Goal: Find specific page/section: Find specific page/section

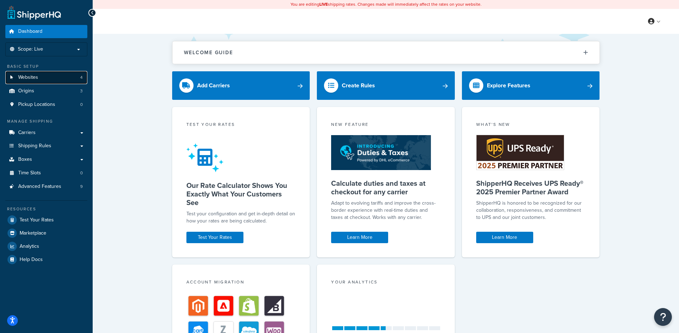
click at [49, 83] on link "Websites 4" at bounding box center [46, 77] width 82 height 13
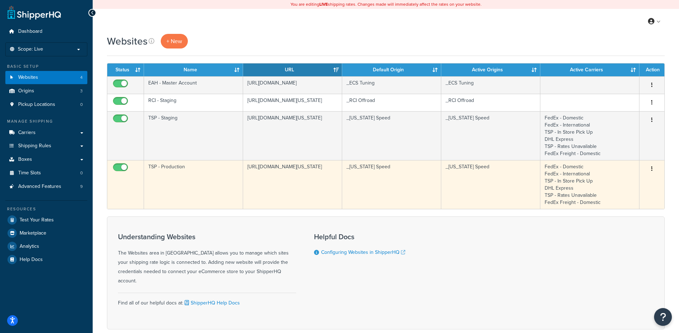
click at [249, 186] on td "[URL][DOMAIN_NAME][US_STATE]" at bounding box center [292, 184] width 99 height 49
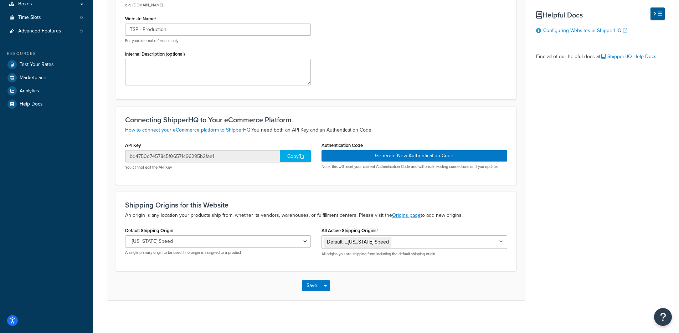
scroll to position [149, 0]
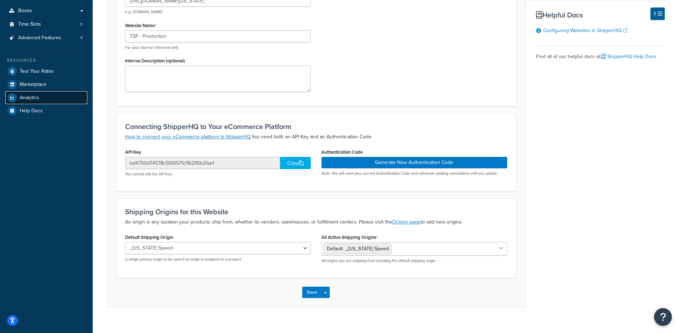
click at [47, 98] on link "Analytics" at bounding box center [46, 97] width 82 height 13
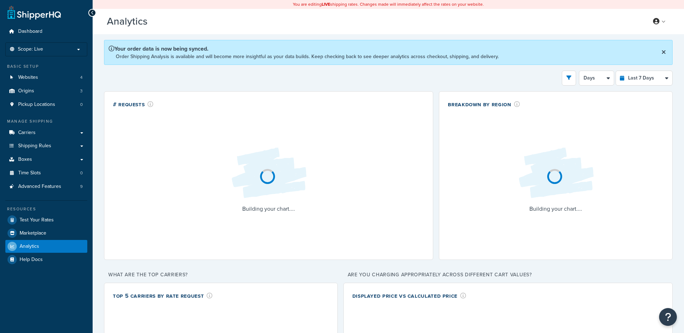
select select "last_7_days"
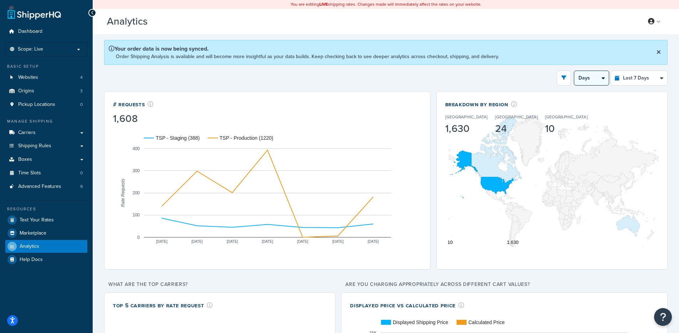
click at [575, 78] on select "Days 12 Hours 6 Hours" at bounding box center [591, 78] width 35 height 14
click at [563, 78] on icon "open filter drawer" at bounding box center [563, 77] width 5 height 5
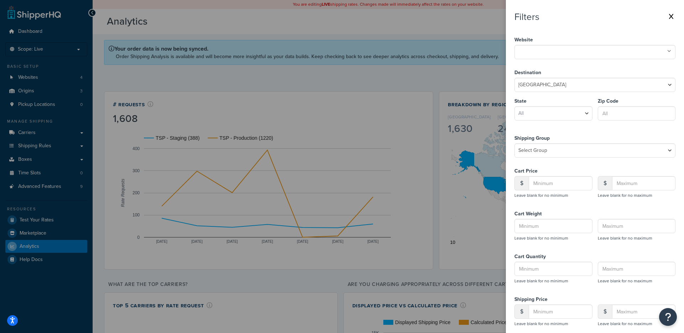
click at [538, 57] on ul at bounding box center [595, 52] width 161 height 14
click at [609, 25] on div "Filters Website TSP - Production EAH - Master Account RCI - Staging TSP - Stagi…" at bounding box center [595, 183] width 161 height 344
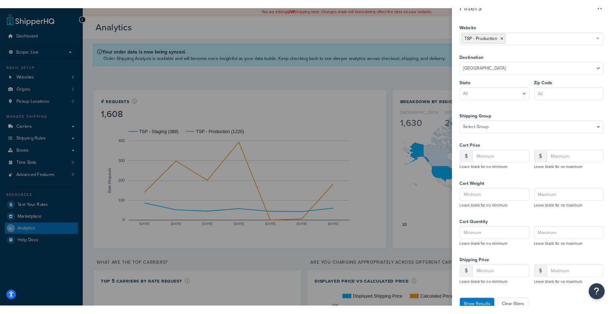
scroll to position [34, 0]
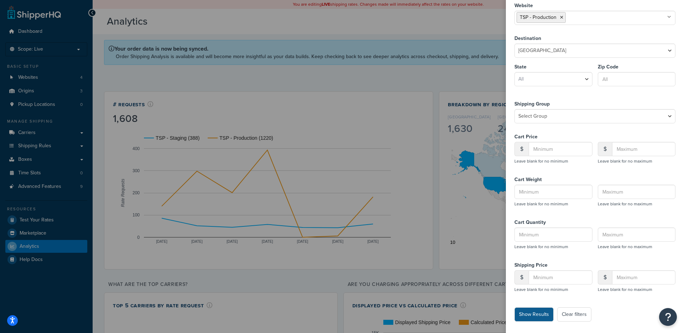
click at [528, 319] on button "Show Results" at bounding box center [534, 314] width 39 height 14
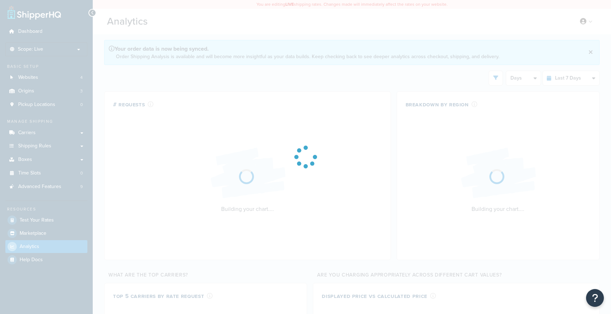
select select "last_7_days"
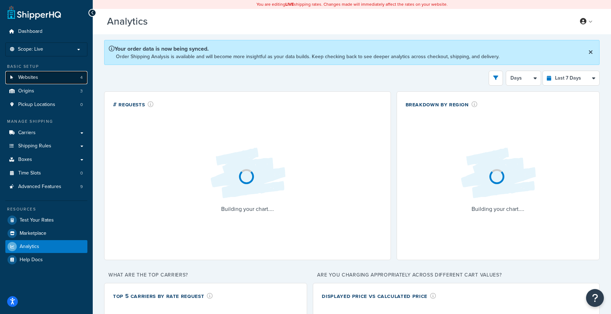
click at [57, 79] on link "Websites 4" at bounding box center [46, 77] width 82 height 13
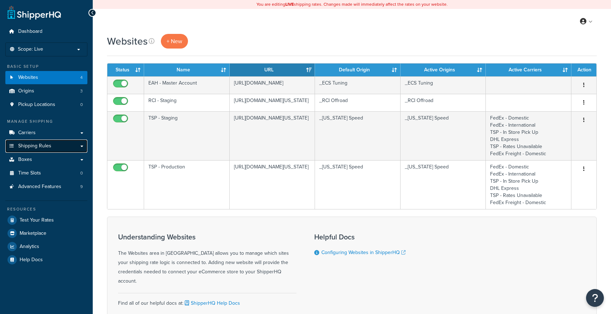
click at [70, 144] on link "Shipping Rules" at bounding box center [46, 145] width 82 height 13
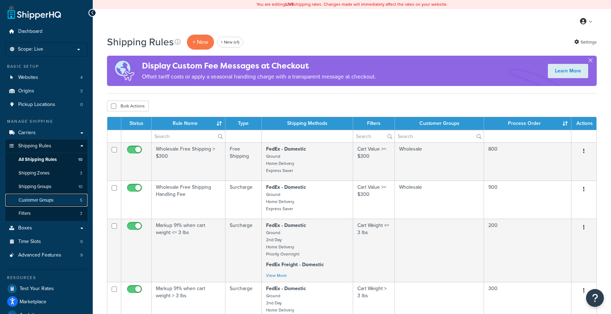
click at [63, 194] on link "Customer Groups 5" at bounding box center [46, 200] width 82 height 13
click at [68, 185] on link "Shipping Groups 10" at bounding box center [46, 186] width 82 height 13
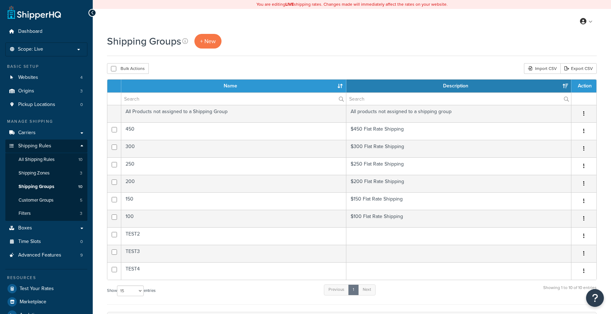
select select "15"
click at [61, 135] on link "Carriers" at bounding box center [46, 132] width 82 height 13
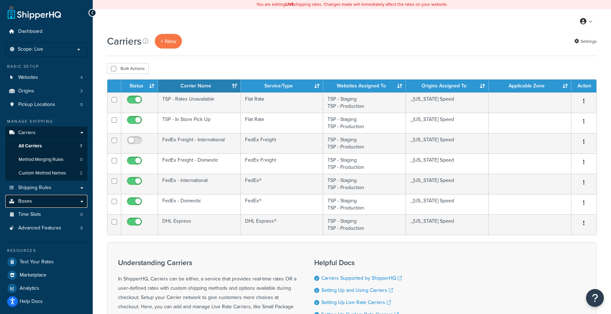
click at [57, 206] on link "Boxes" at bounding box center [46, 201] width 82 height 13
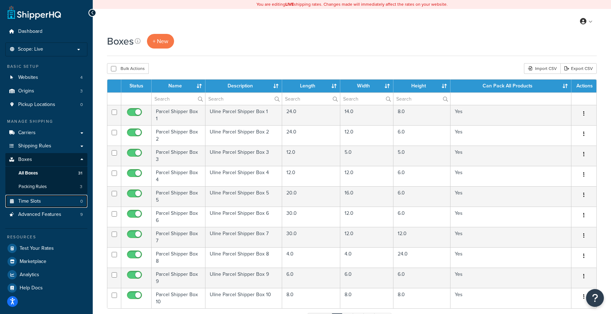
click at [57, 206] on link "Time Slots 0" at bounding box center [46, 201] width 82 height 13
click at [56, 214] on span "Advanced Features" at bounding box center [39, 214] width 43 height 6
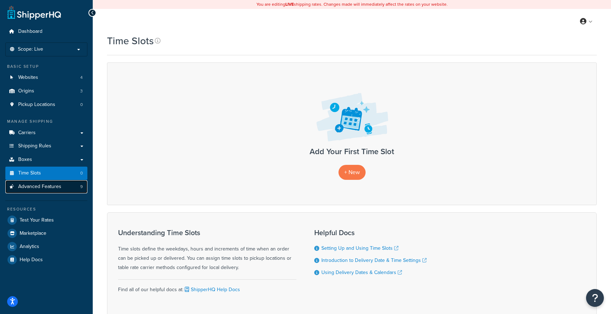
click at [61, 190] on link "Advanced Features 9" at bounding box center [46, 186] width 82 height 13
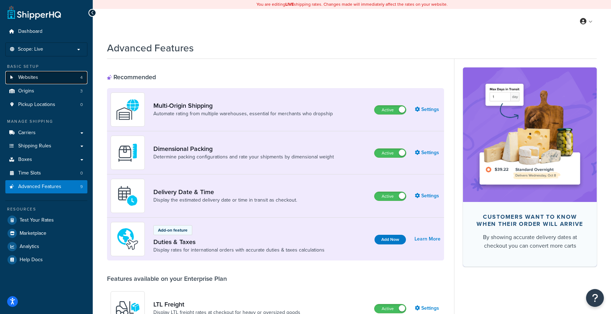
click at [75, 73] on link "Websites 4" at bounding box center [46, 77] width 82 height 13
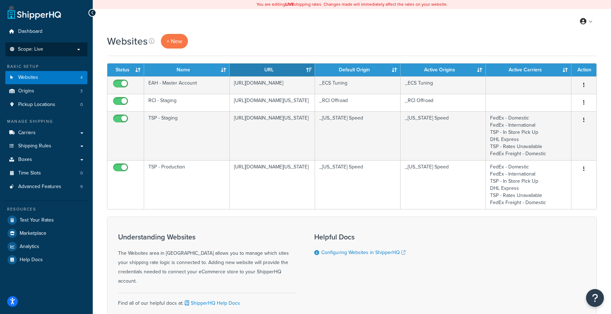
click at [70, 51] on p "Scope: Live" at bounding box center [47, 49] width 76 height 6
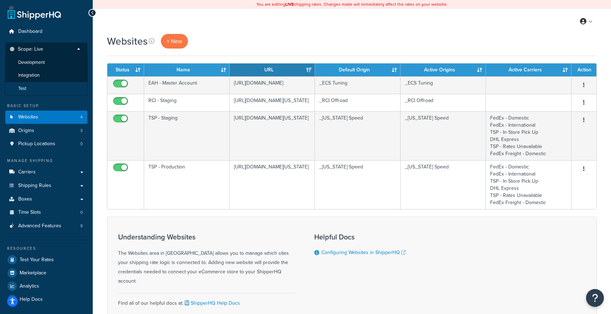
click at [54, 87] on li "Test" at bounding box center [46, 88] width 83 height 13
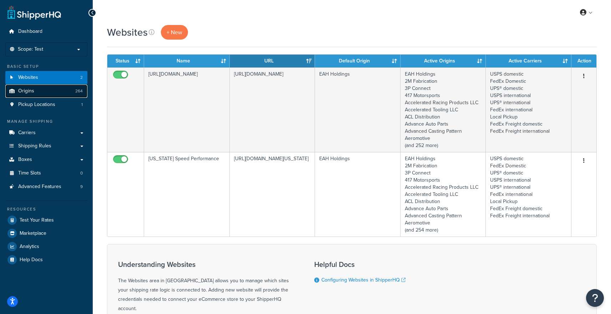
click at [54, 92] on link "Origins 264" at bounding box center [46, 90] width 82 height 13
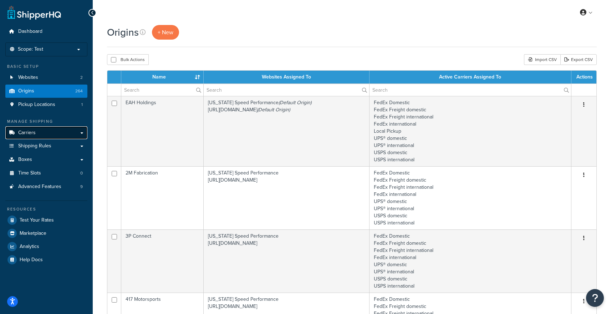
click at [56, 132] on link "Carriers" at bounding box center [46, 132] width 82 height 13
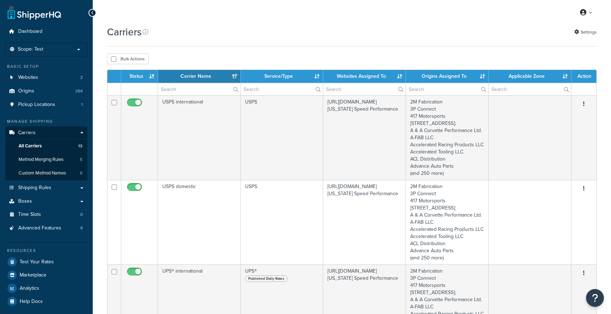
select select "15"
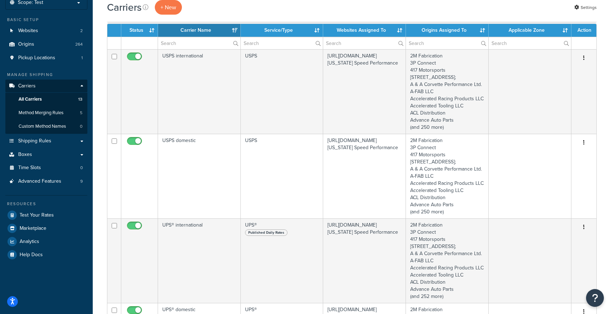
scroll to position [49, 0]
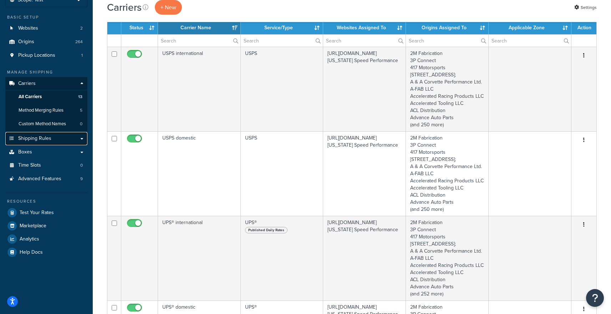
click at [55, 140] on link "Shipping Rules" at bounding box center [46, 138] width 82 height 13
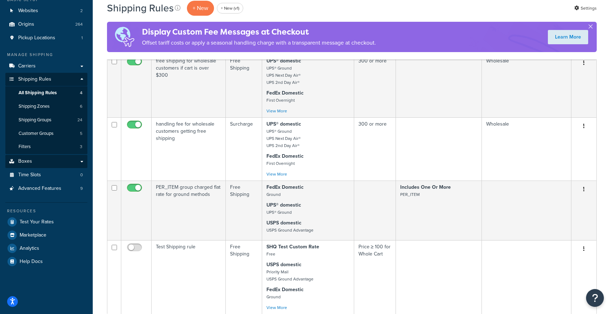
scroll to position [67, 0]
click at [49, 159] on link "Boxes" at bounding box center [46, 160] width 82 height 13
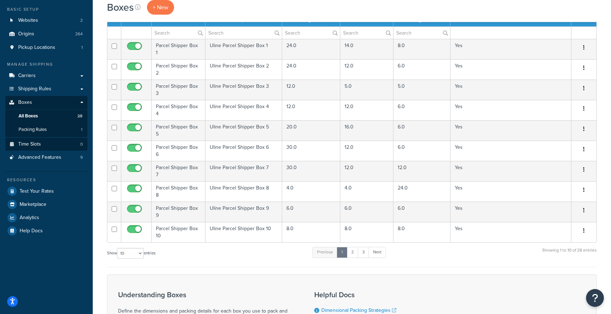
scroll to position [48, 0]
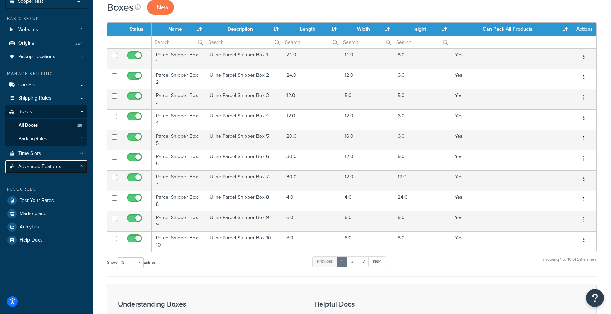
click at [51, 165] on span "Advanced Features" at bounding box center [39, 167] width 43 height 6
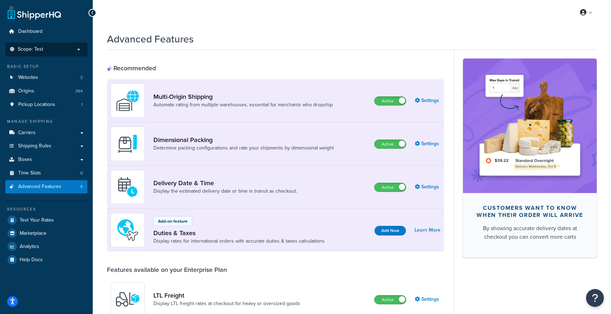
click at [48, 50] on p "Scope: Test" at bounding box center [47, 49] width 76 height 6
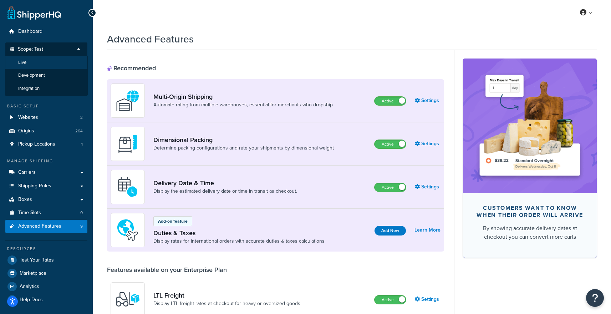
click at [49, 66] on li "Live" at bounding box center [46, 62] width 83 height 13
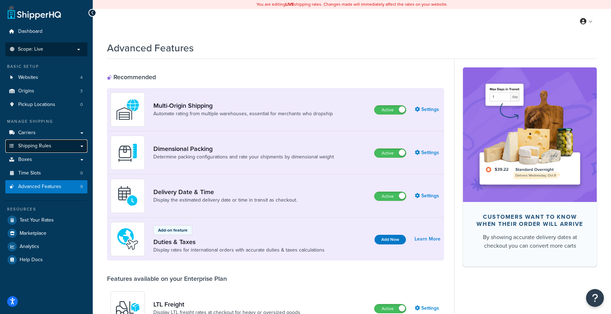
click at [34, 145] on span "Shipping Rules" at bounding box center [34, 146] width 33 height 6
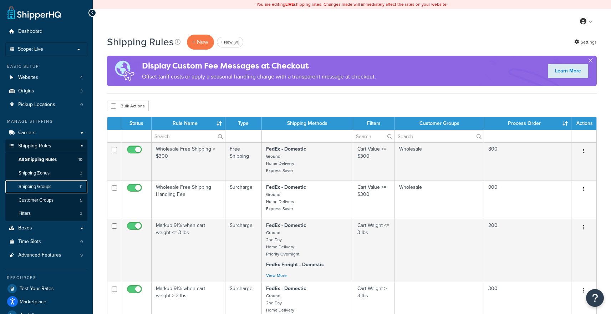
click at [42, 184] on span "Shipping Groups" at bounding box center [35, 187] width 33 height 6
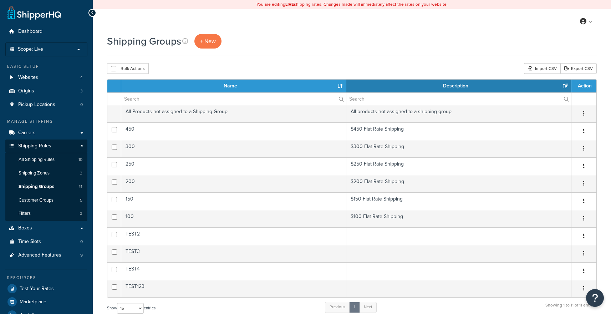
select select "15"
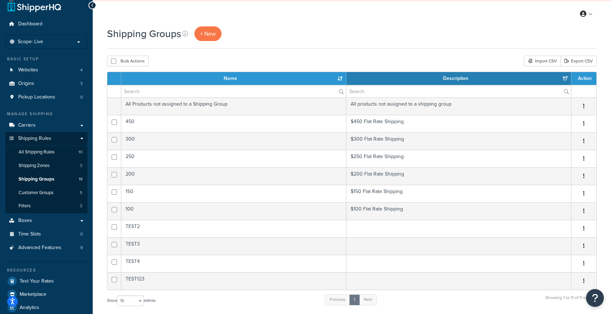
scroll to position [7, 0]
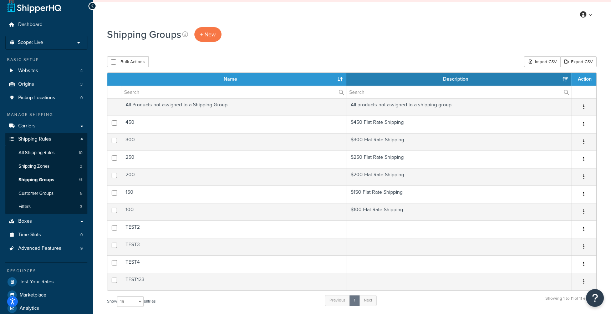
click at [98, 218] on div "Shipping Groups + New Bulk Actions Duplicate Delete Import CSV Export CSV Conta…" at bounding box center [352, 257] width 518 height 461
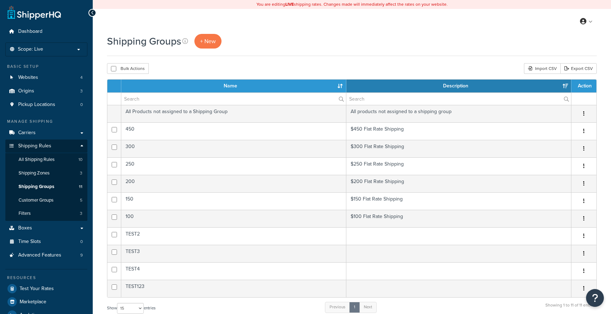
select select "15"
click at [140, 44] on h1 "Shipping Groups" at bounding box center [144, 41] width 74 height 14
click at [140, 43] on h1 "Shipping Groups" at bounding box center [144, 41] width 74 height 14
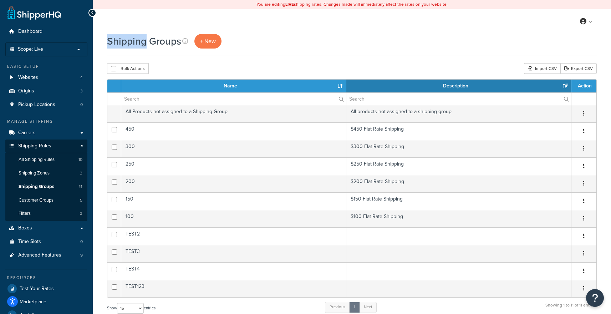
click at [140, 43] on h1 "Shipping Groups" at bounding box center [144, 41] width 74 height 14
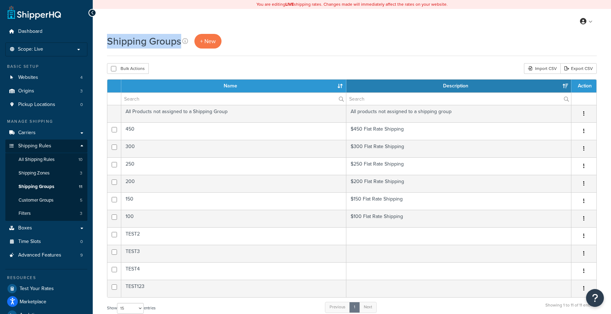
click at [140, 43] on h1 "Shipping Groups" at bounding box center [144, 41] width 74 height 14
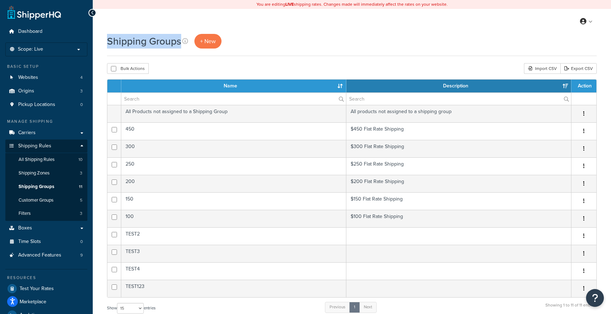
click at [140, 43] on h1 "Shipping Groups" at bounding box center [144, 41] width 74 height 14
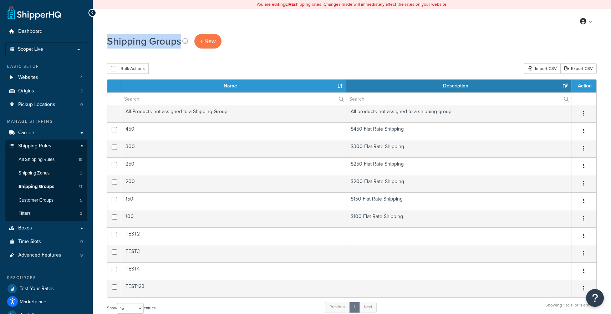
click at [140, 43] on h1 "Shipping Groups" at bounding box center [144, 41] width 74 height 14
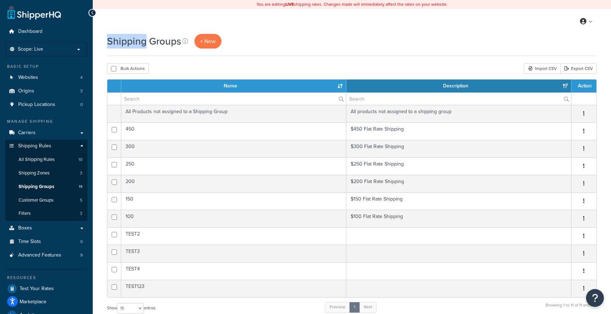
click at [140, 43] on h1 "Shipping Groups" at bounding box center [144, 41] width 74 height 14
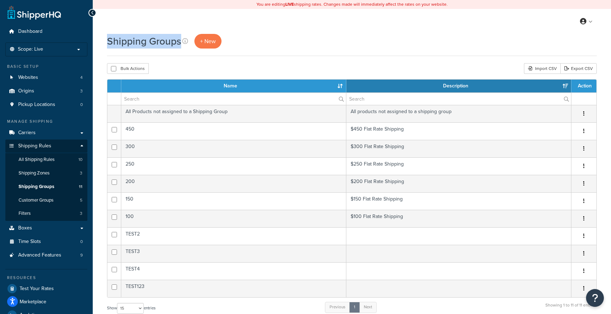
click at [140, 43] on h1 "Shipping Groups" at bounding box center [144, 41] width 74 height 14
click at [138, 43] on h1 "Shipping Groups" at bounding box center [144, 41] width 74 height 14
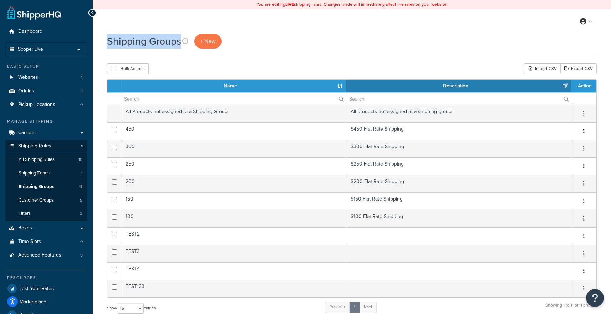
click at [138, 43] on h1 "Shipping Groups" at bounding box center [144, 41] width 74 height 14
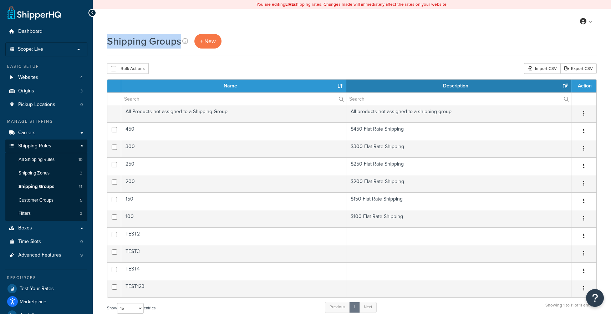
click at [138, 43] on h1 "Shipping Groups" at bounding box center [144, 41] width 74 height 14
click at [147, 30] on div "My Profile Billing Global Settings Contact Us Logout" at bounding box center [352, 21] width 518 height 25
click at [149, 39] on h1 "Shipping Groups" at bounding box center [144, 41] width 74 height 14
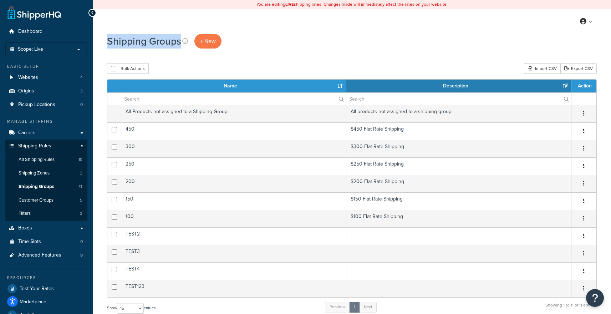
click at [149, 39] on h1 "Shipping Groups" at bounding box center [144, 41] width 74 height 14
click at [147, 28] on div "My Profile Billing Global Settings Contact Us Logout" at bounding box center [352, 21] width 518 height 25
click at [148, 36] on h1 "Shipping Groups" at bounding box center [144, 41] width 74 height 14
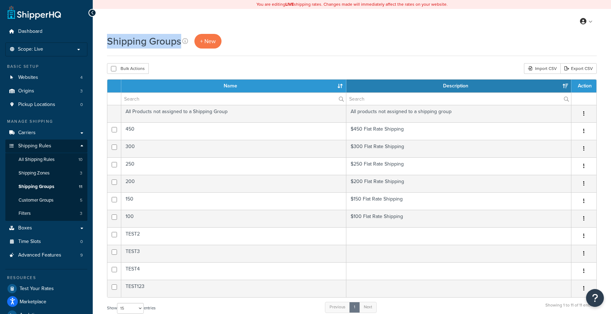
click at [148, 36] on h1 "Shipping Groups" at bounding box center [144, 41] width 74 height 14
click at [146, 22] on div "My Profile Billing Global Settings Contact Us Logout" at bounding box center [352, 21] width 518 height 25
